Goal: Check status: Check status

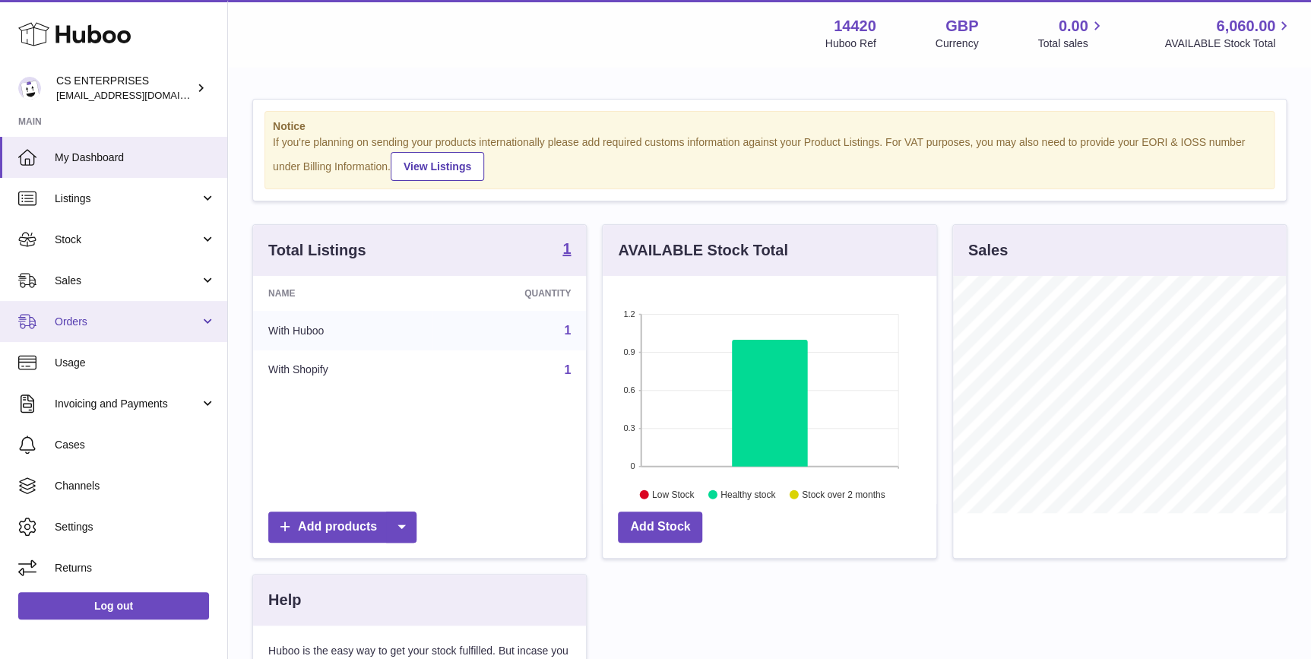
scroll to position [236, 333]
click at [137, 319] on span "Orders" at bounding box center [127, 322] width 145 height 14
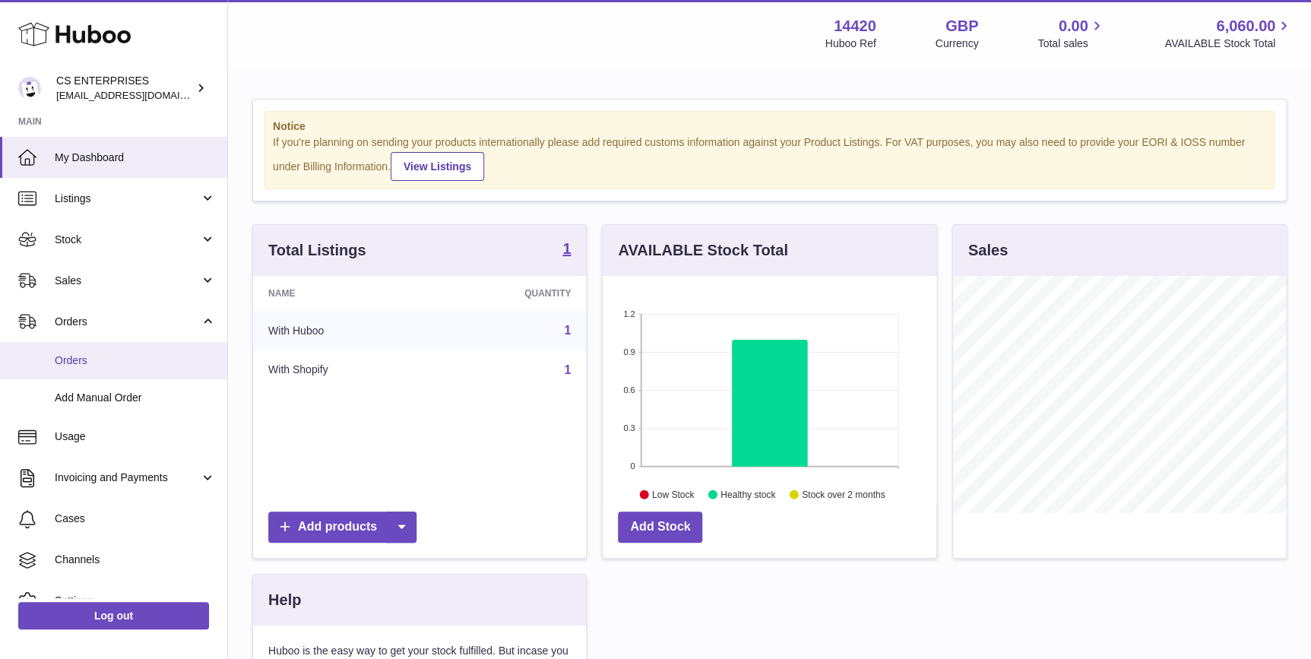
click at [137, 357] on span "Orders" at bounding box center [135, 360] width 161 height 14
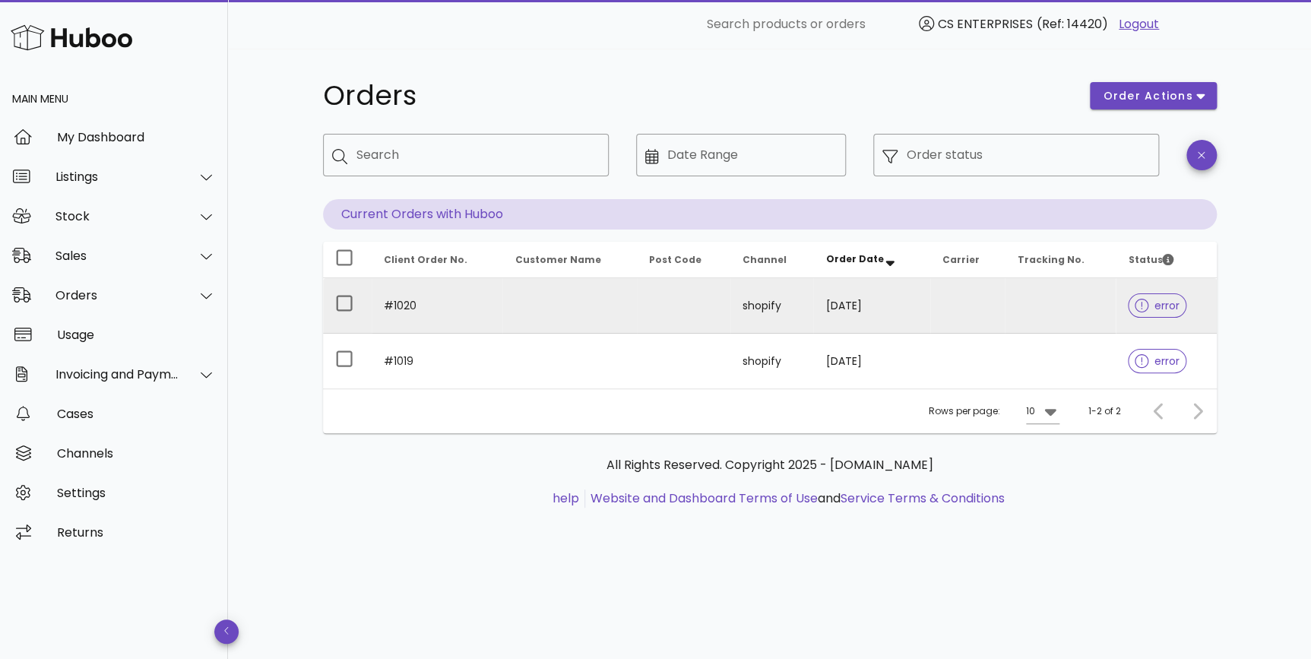
click at [732, 304] on td "shopify" at bounding box center [772, 305] width 84 height 55
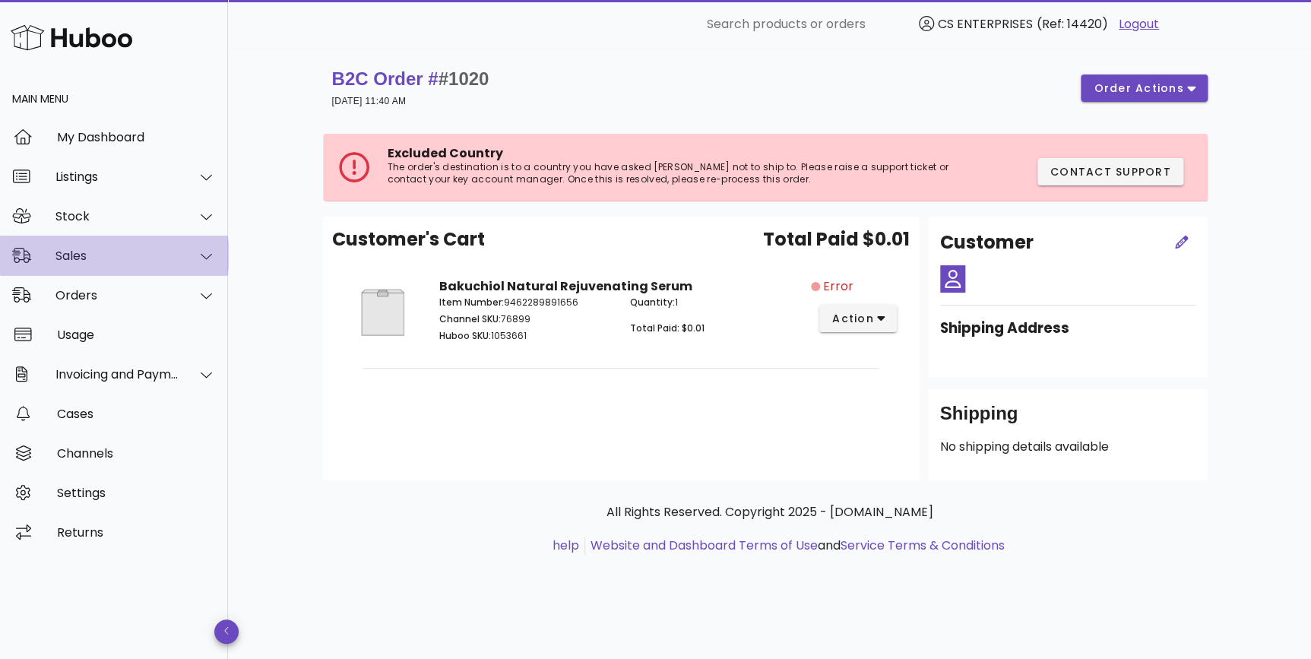
click at [115, 241] on div "Sales" at bounding box center [114, 256] width 228 height 40
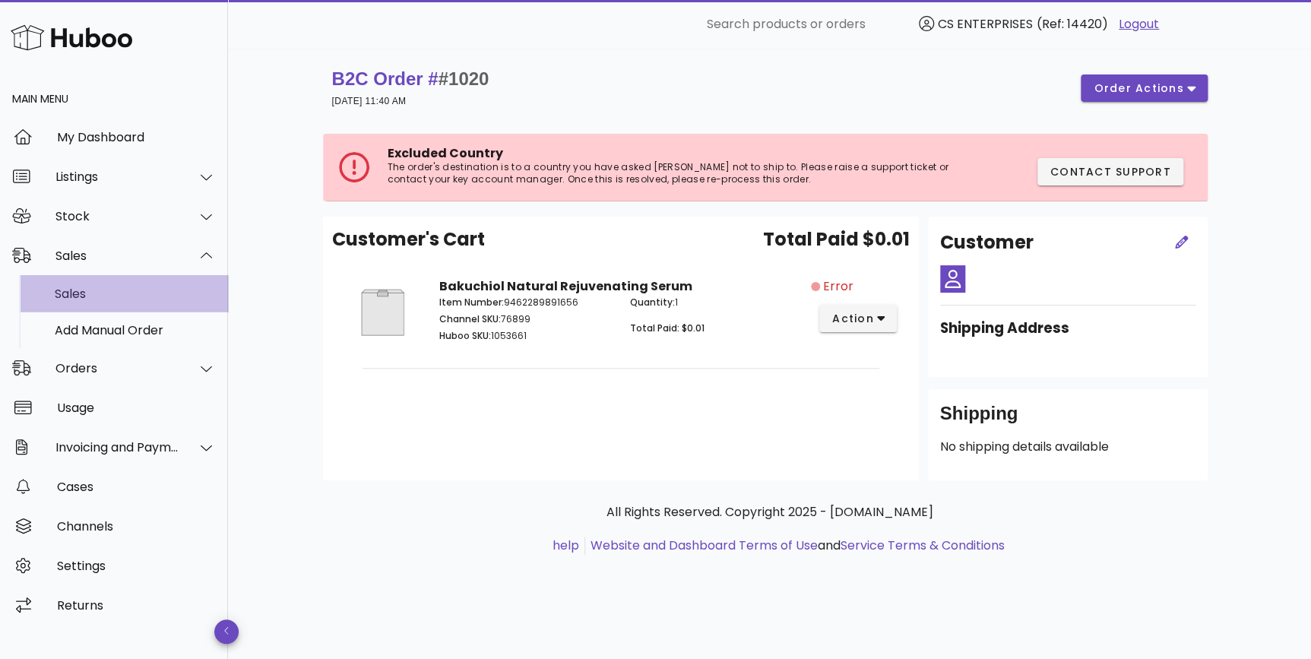
click at [119, 290] on div "Sales" at bounding box center [135, 293] width 161 height 14
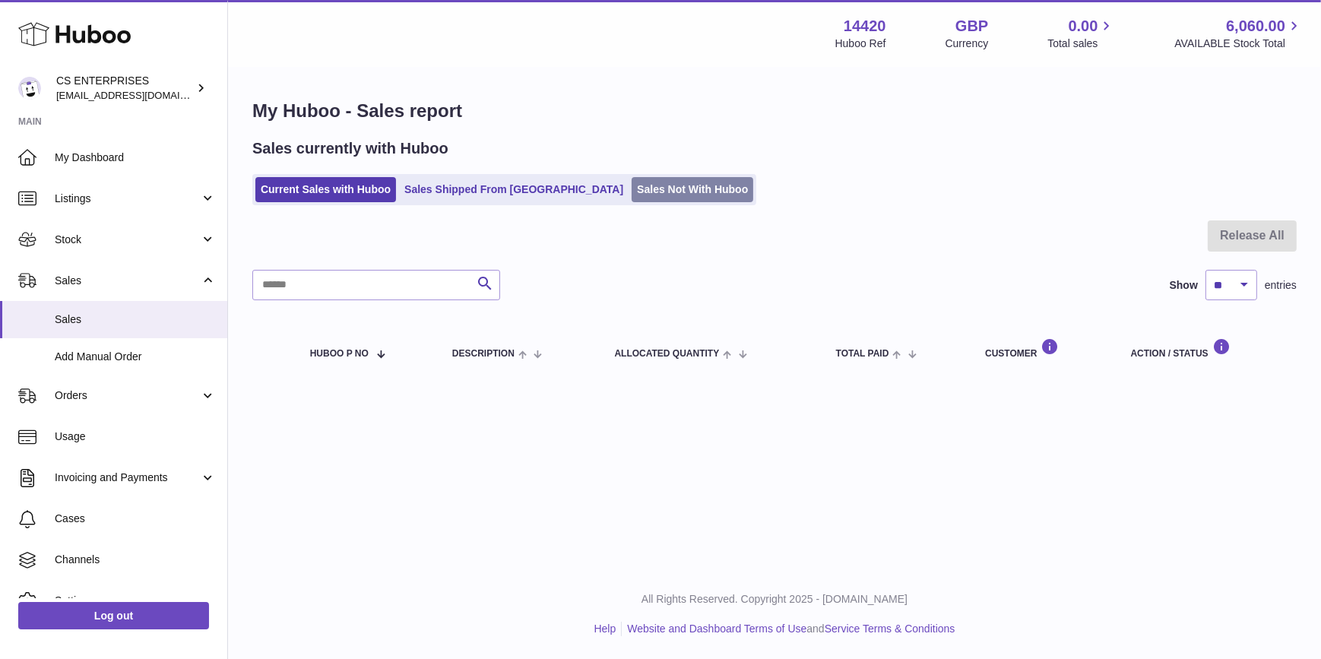
click at [631, 190] on link "Sales Not With Huboo" at bounding box center [692, 189] width 122 height 25
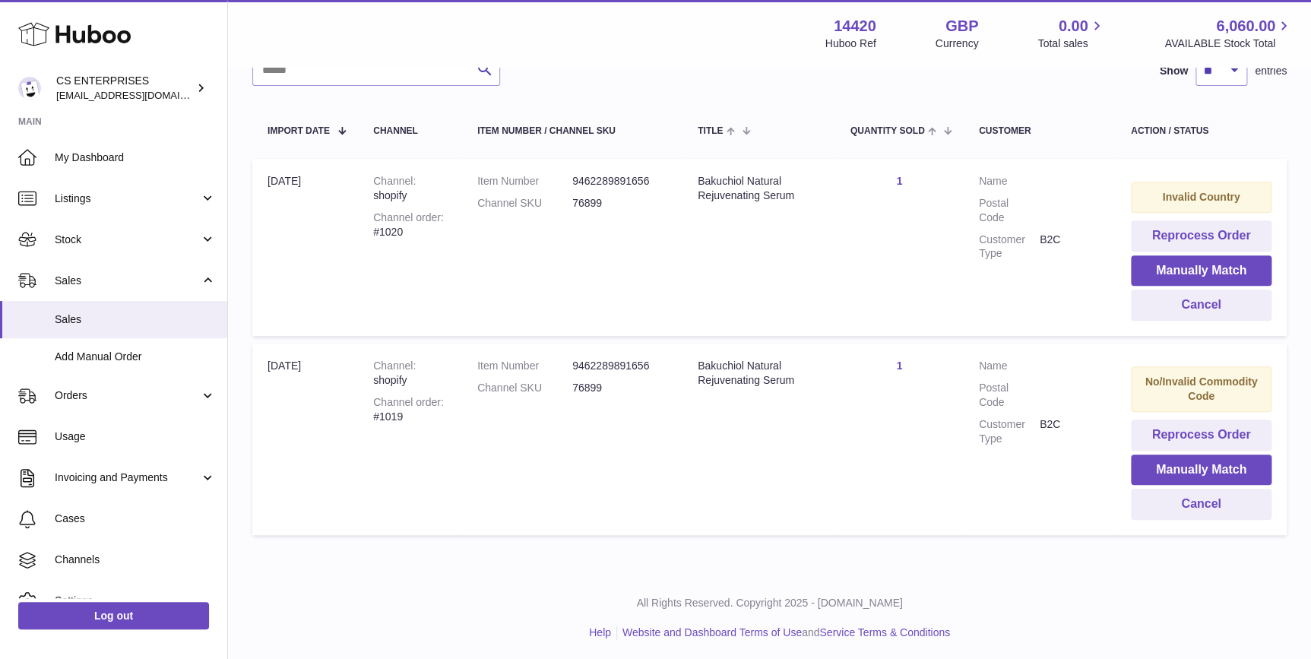
scroll to position [250, 0]
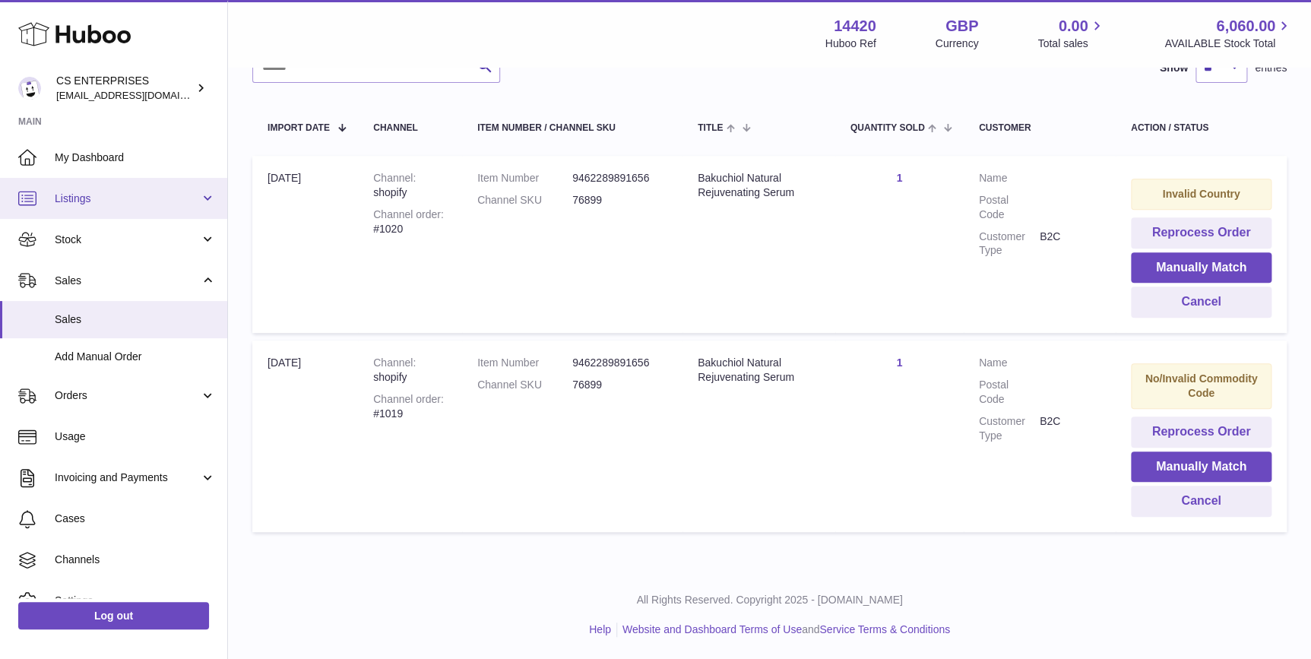
click at [90, 204] on span "Listings" at bounding box center [127, 199] width 145 height 14
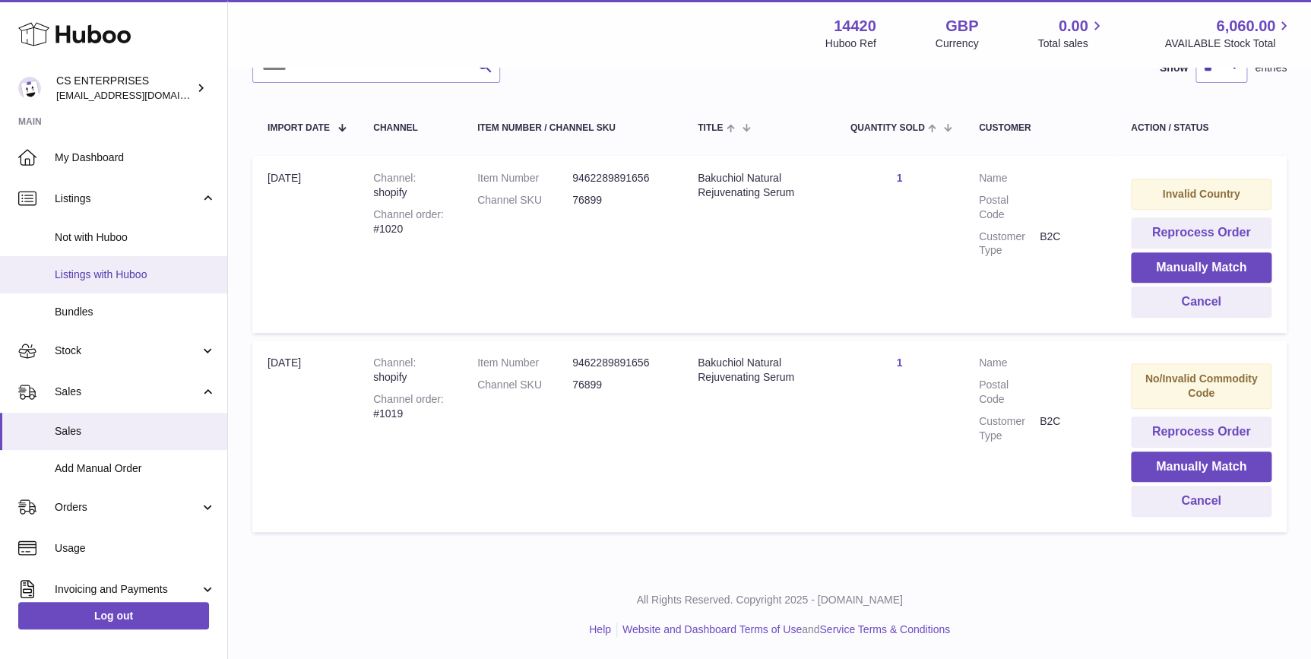
click at [100, 261] on link "Listings with Huboo" at bounding box center [113, 274] width 227 height 37
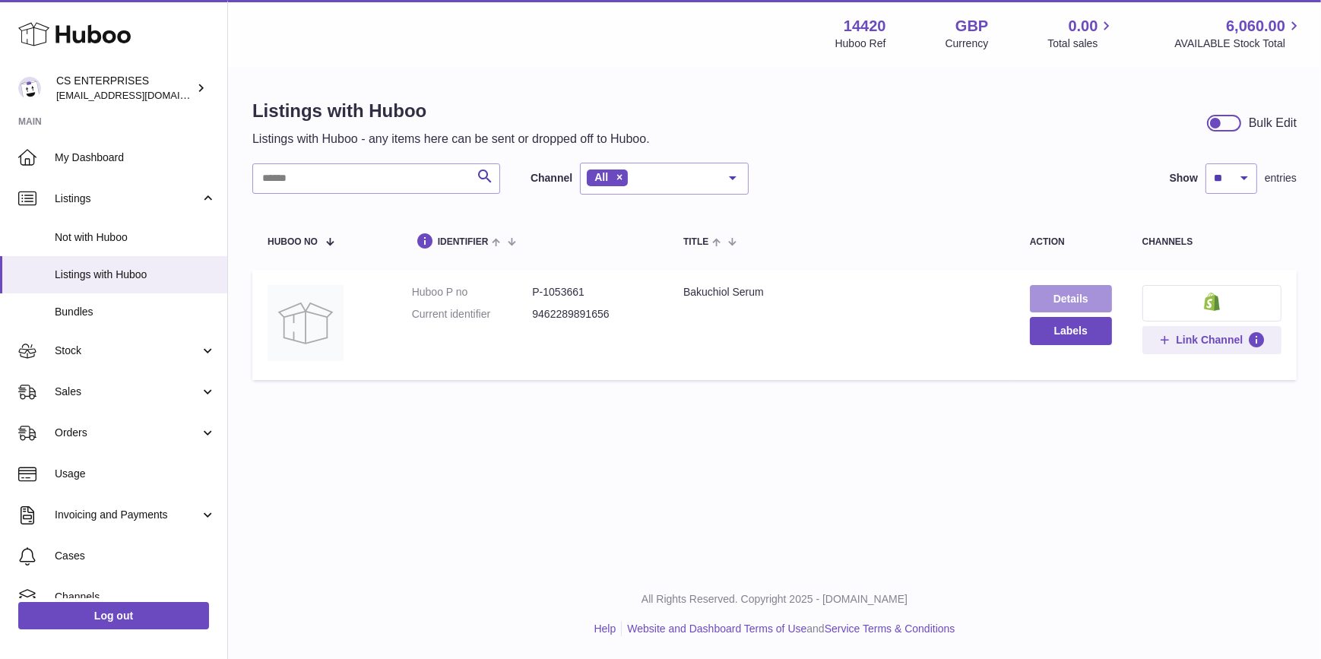
click at [1076, 296] on link "Details" at bounding box center [1071, 298] width 82 height 27
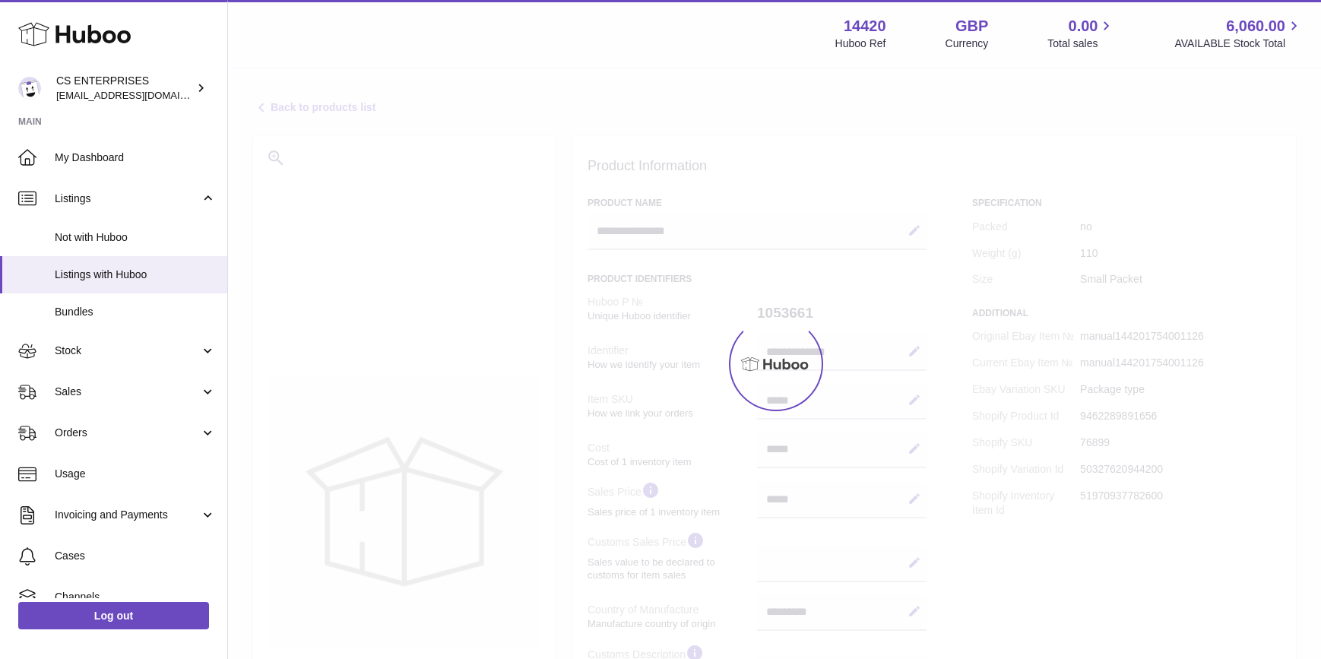
select select "***"
select select "****"
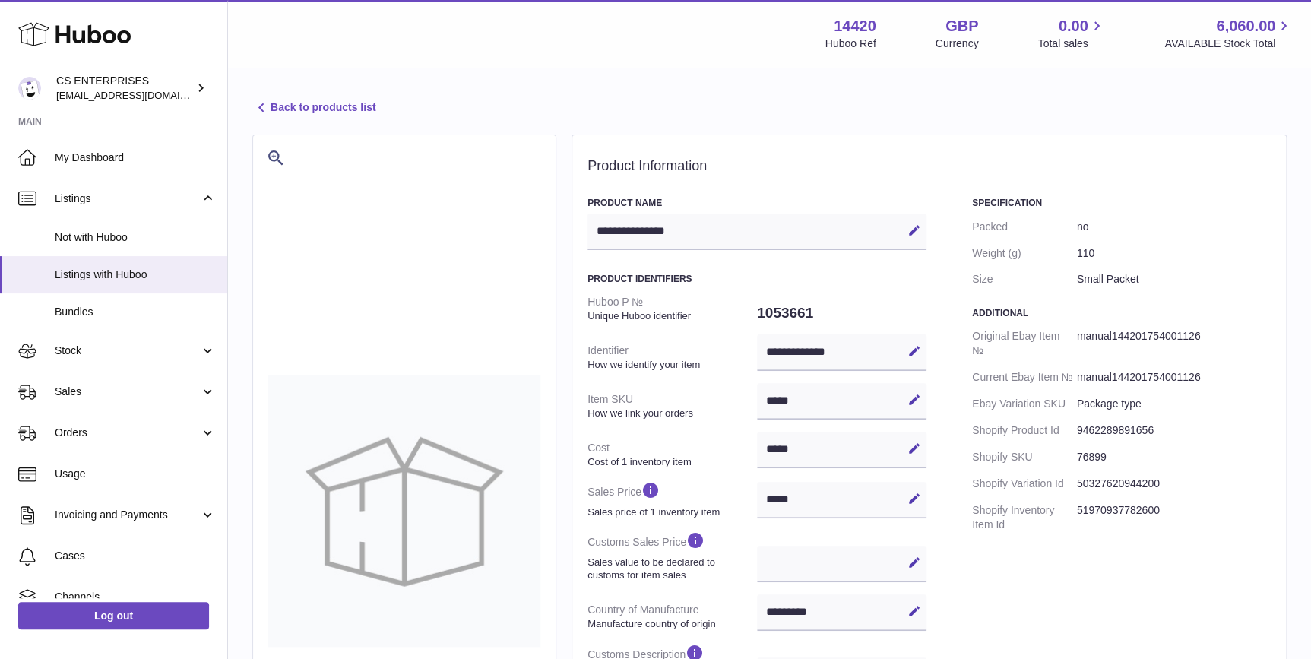
click at [335, 116] on link "Back to products list" at bounding box center [313, 108] width 123 height 18
